Goal: Task Accomplishment & Management: Use online tool/utility

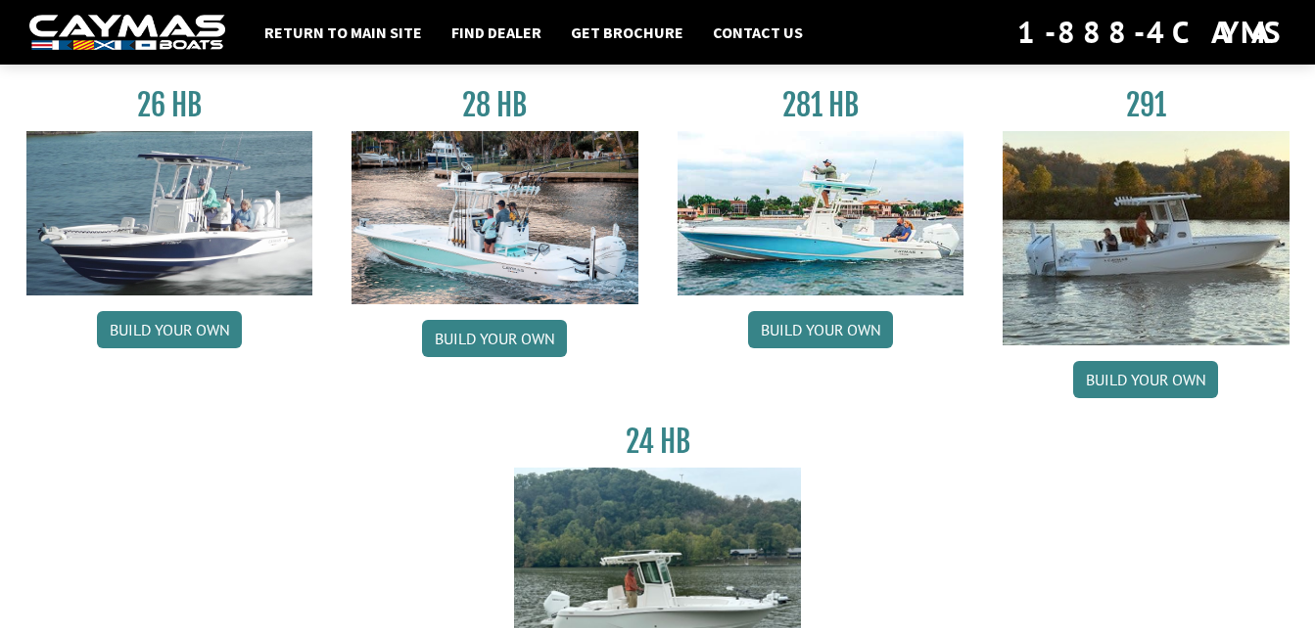
scroll to position [163, 0]
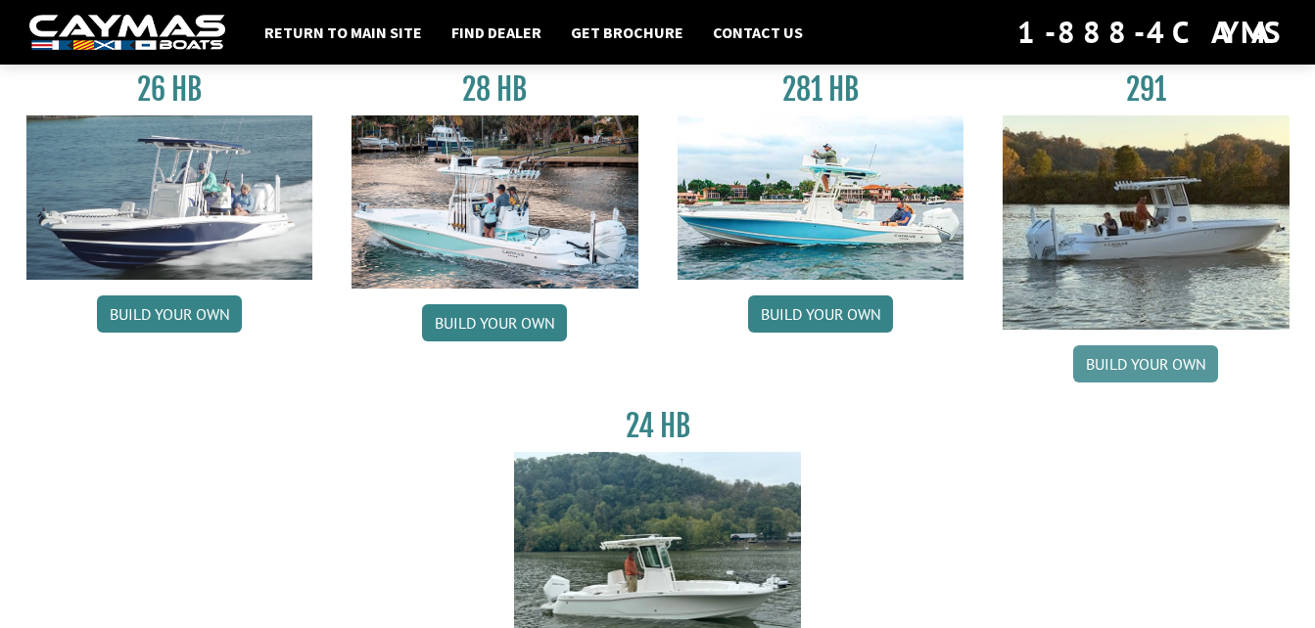
click at [1146, 366] on link "Build your own" at bounding box center [1145, 364] width 145 height 37
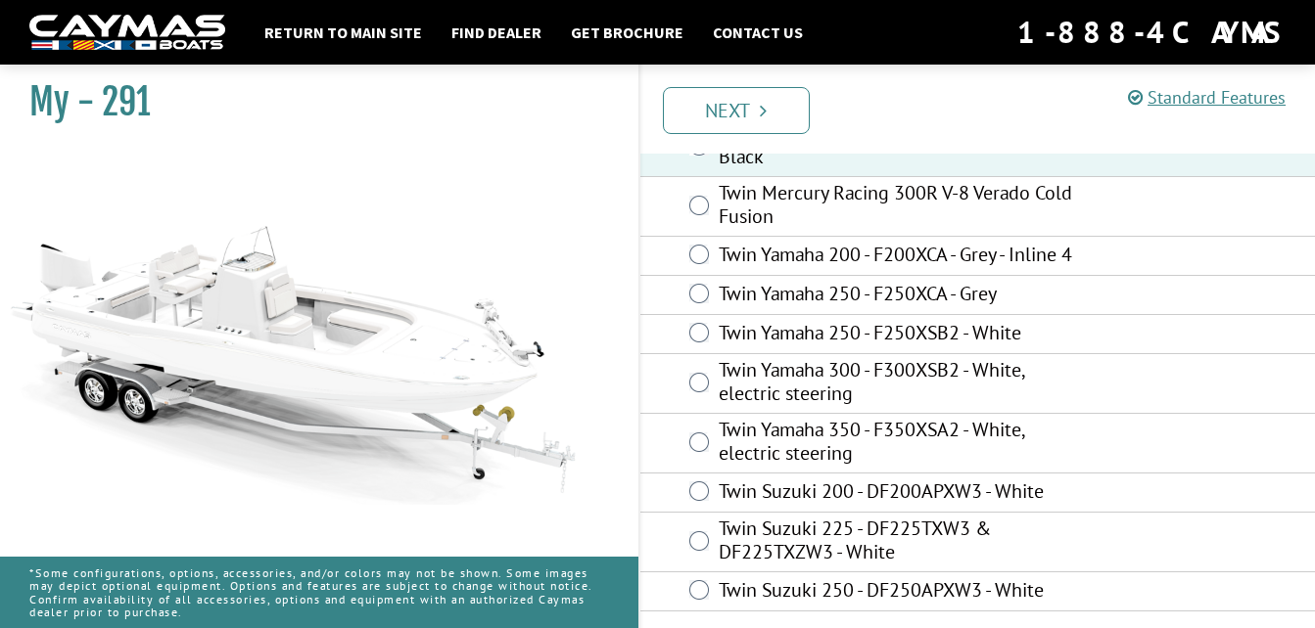
scroll to position [216, 0]
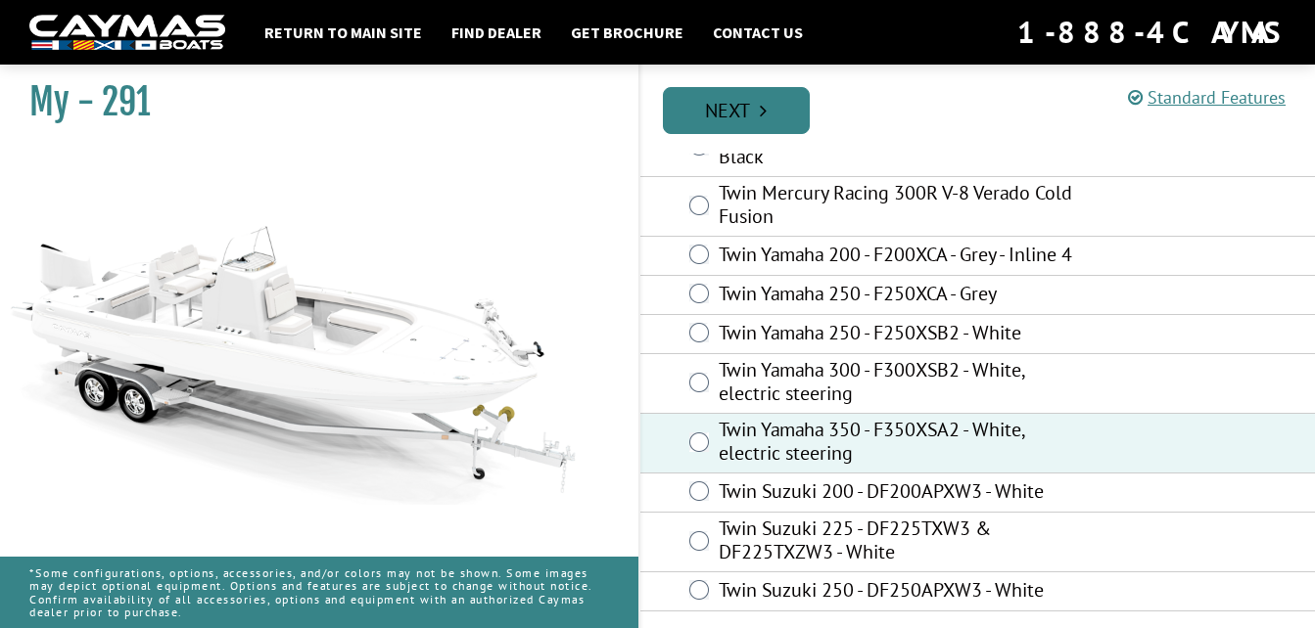
click at [757, 105] on link "Next" at bounding box center [736, 110] width 147 height 47
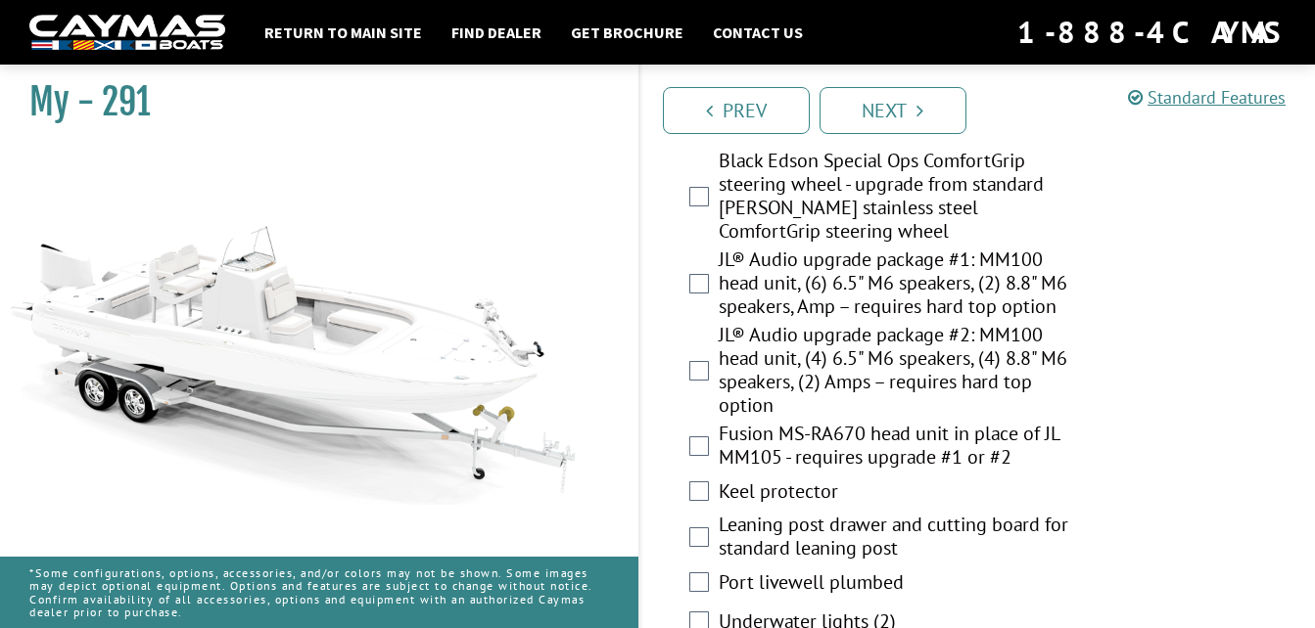
scroll to position [3002, 0]
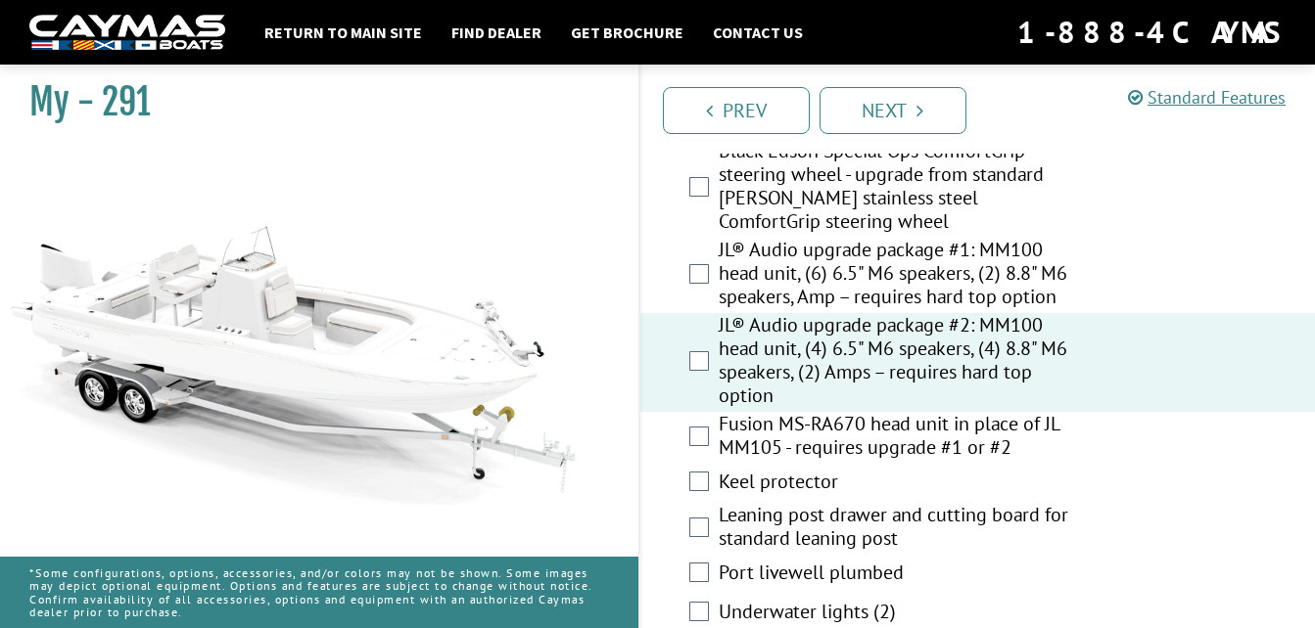
click at [717, 412] on div "Fusion MS-RA670 head unit in place of JL MM105 - requires upgrade #1 or #2" at bounding box center [977, 438] width 675 height 52
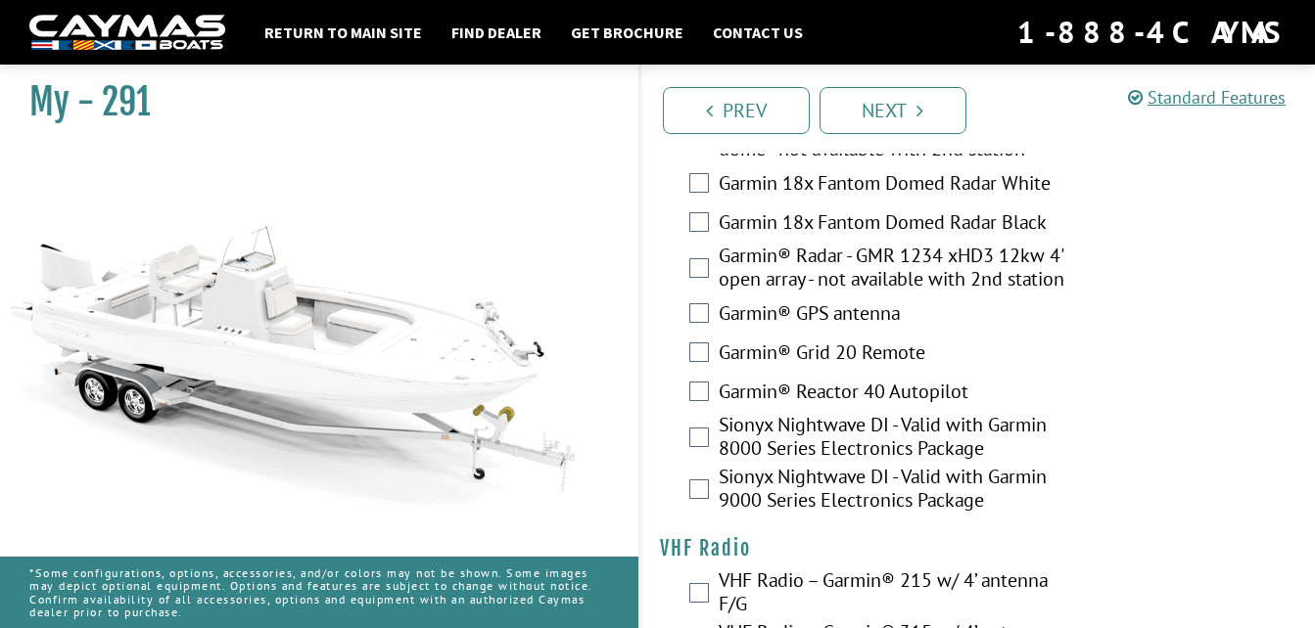
scroll to position [6227, 0]
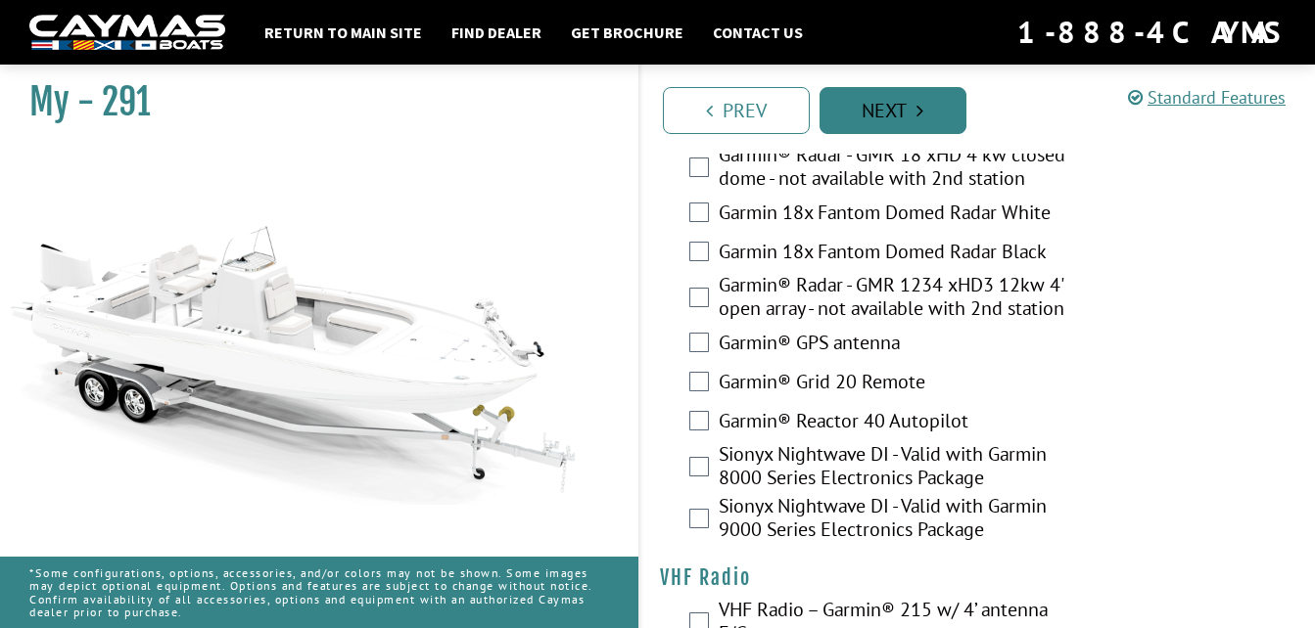
click at [921, 103] on icon "Pagination" at bounding box center [919, 111] width 7 height 20
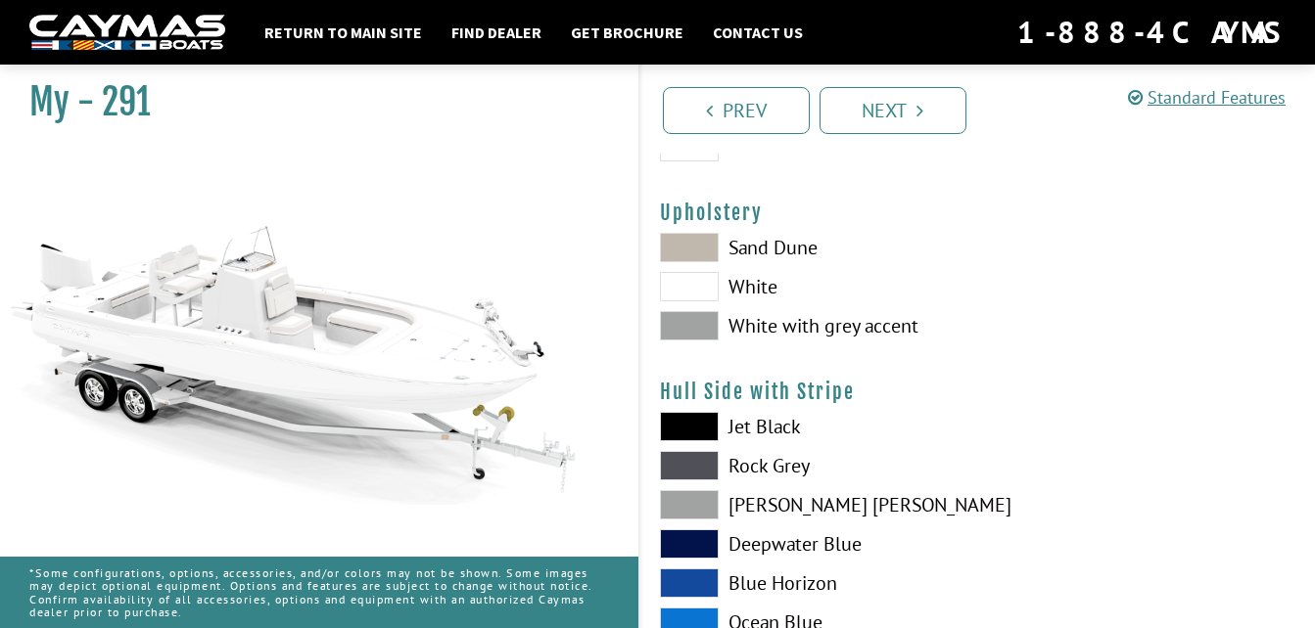
scroll to position [0, 0]
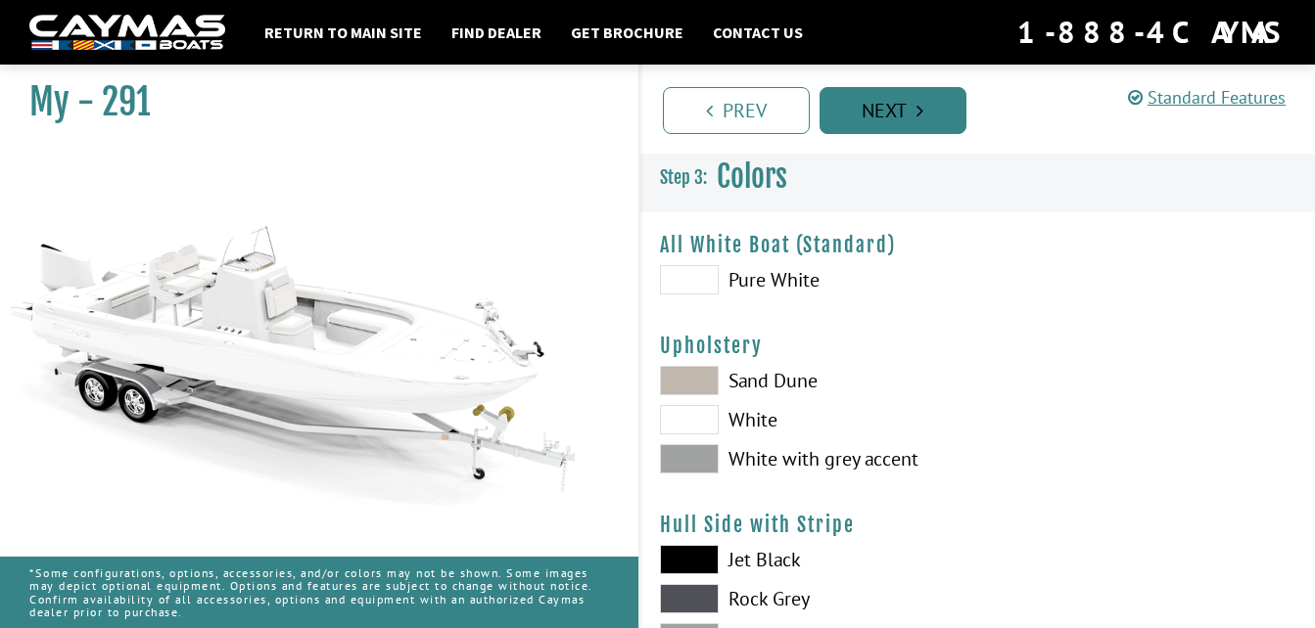
click at [890, 102] on link "Next" at bounding box center [892, 110] width 147 height 47
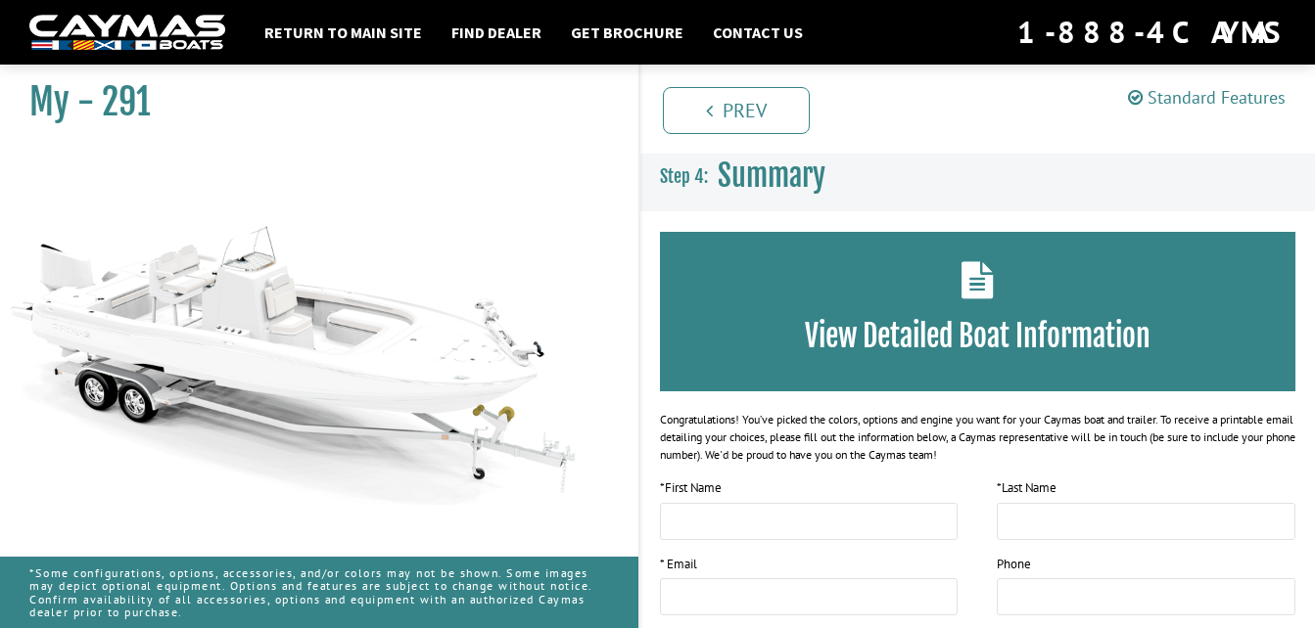
click at [1246, 99] on link "Standard Features" at bounding box center [1207, 97] width 158 height 23
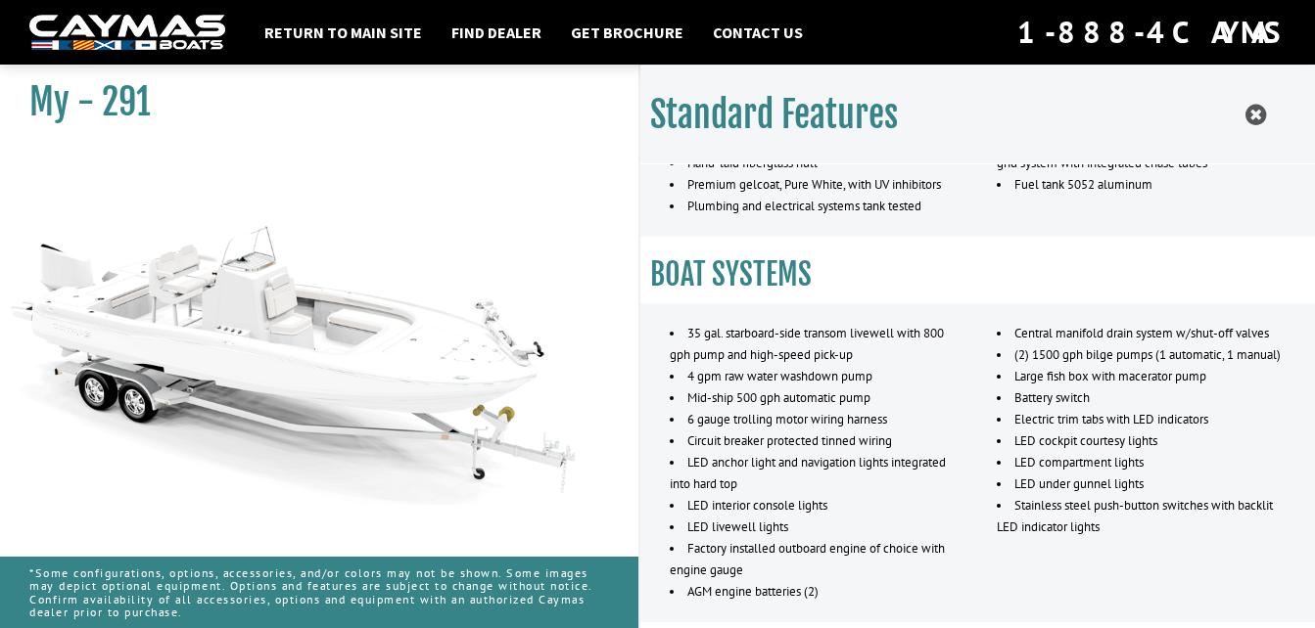
scroll to position [483, 0]
